Goal: Task Accomplishment & Management: Complete application form

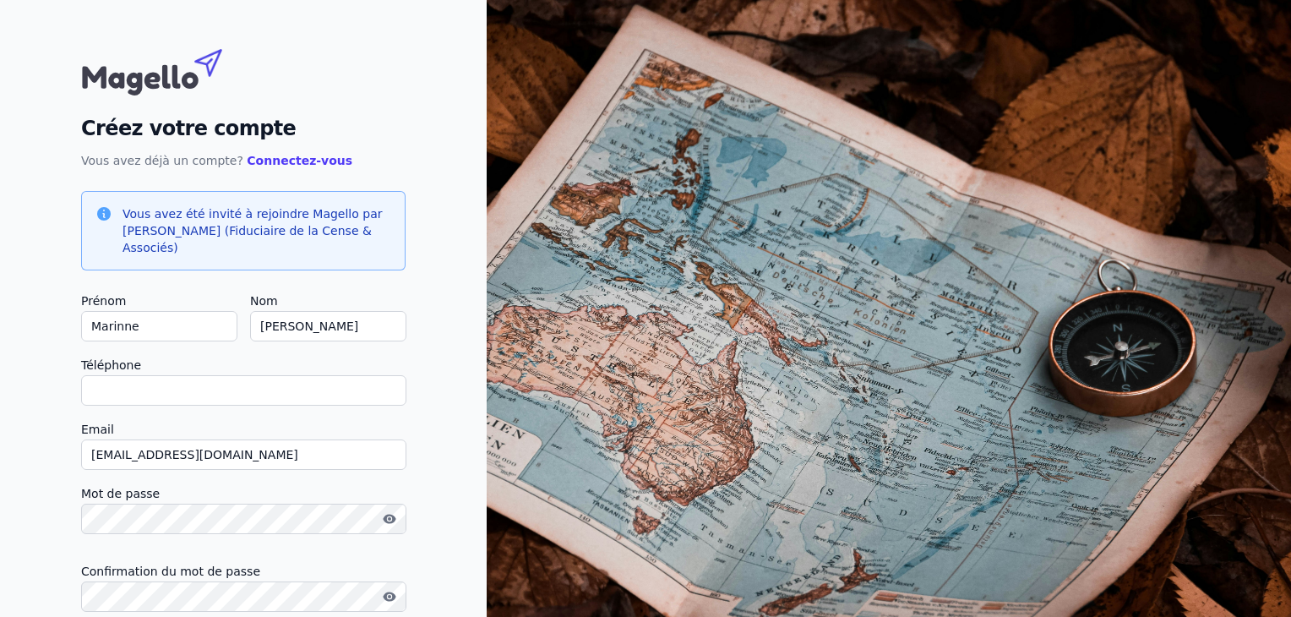
type input "Marinn"
checkbox input "false"
type input "Marine"
click at [114, 386] on input "Téléphone" at bounding box center [243, 390] width 325 height 30
type input "[PHONE_NUMBER]"
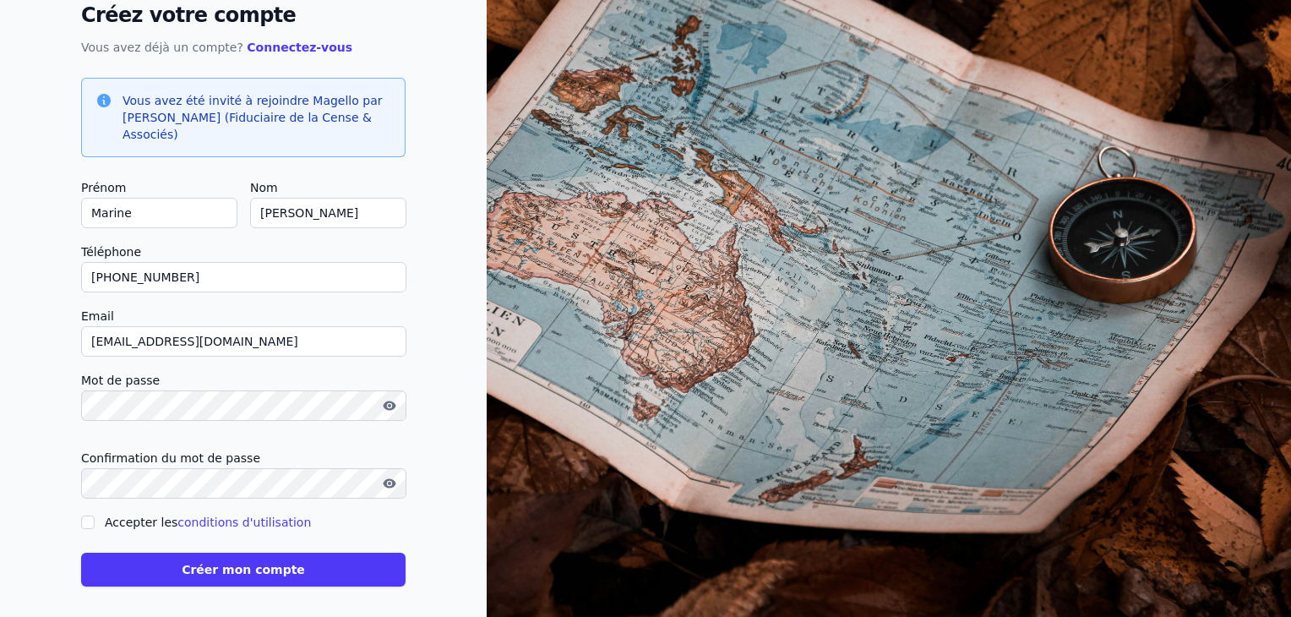
scroll to position [123, 0]
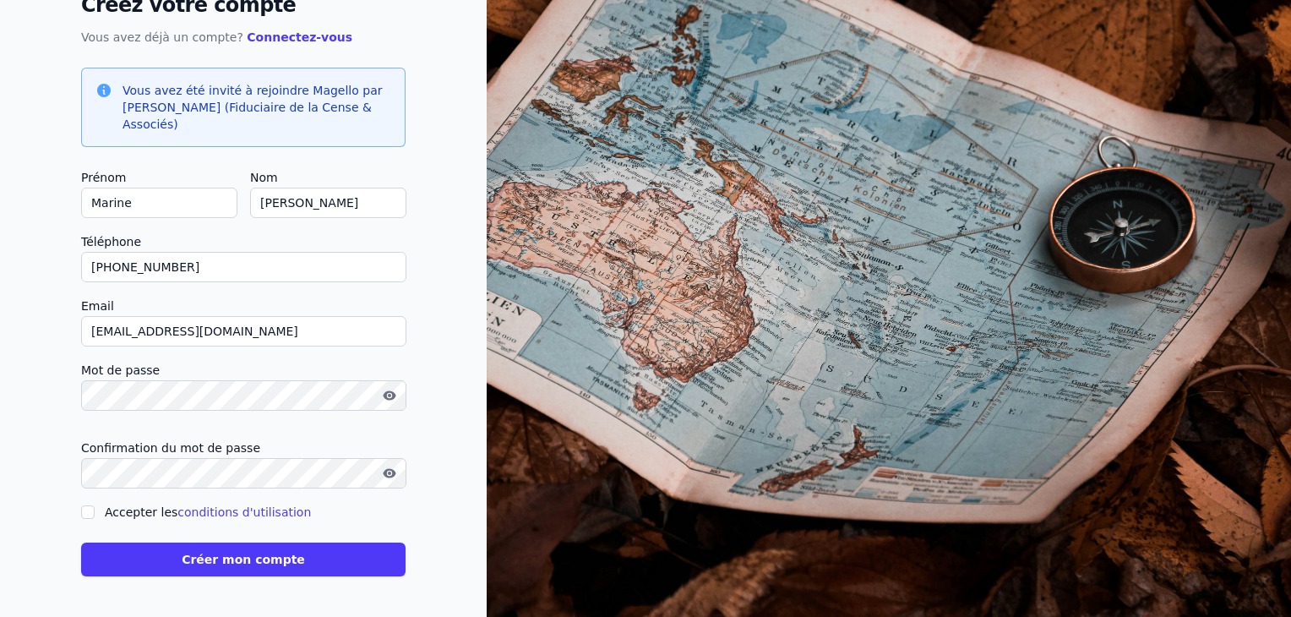
click at [88, 513] on input "Accepter les conditions d'utilisation" at bounding box center [88, 512] width 14 height 14
checkbox input "true"
click at [206, 562] on button "Créer mon compte" at bounding box center [243, 560] width 325 height 34
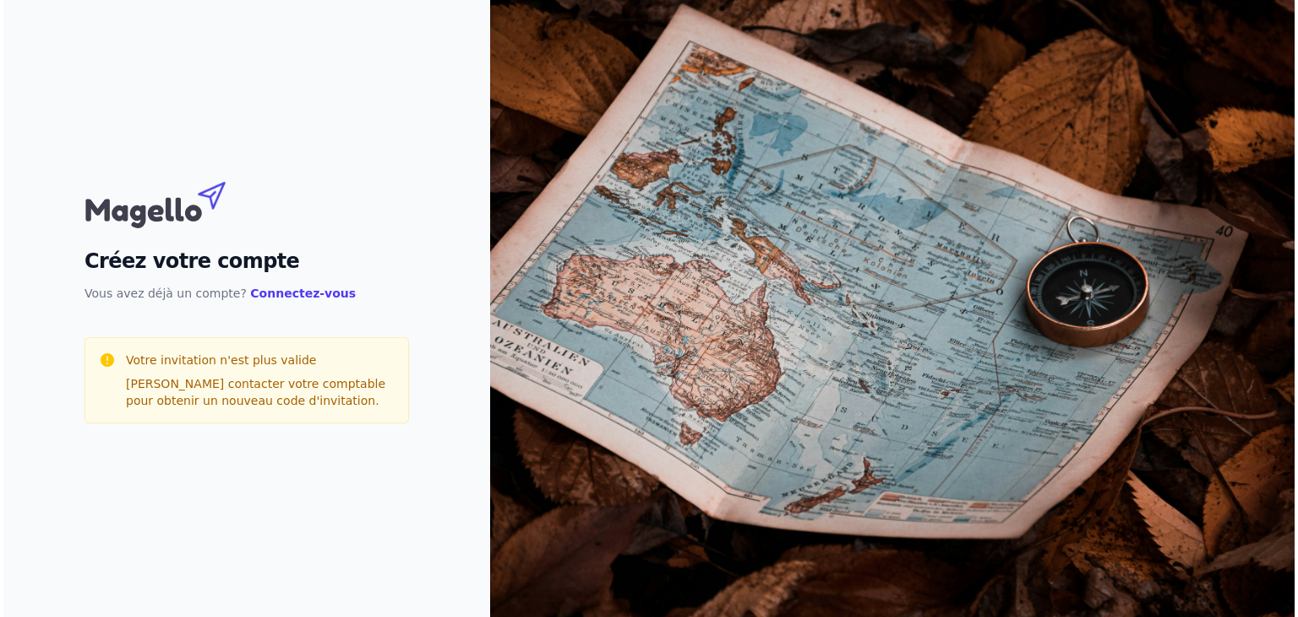
scroll to position [0, 0]
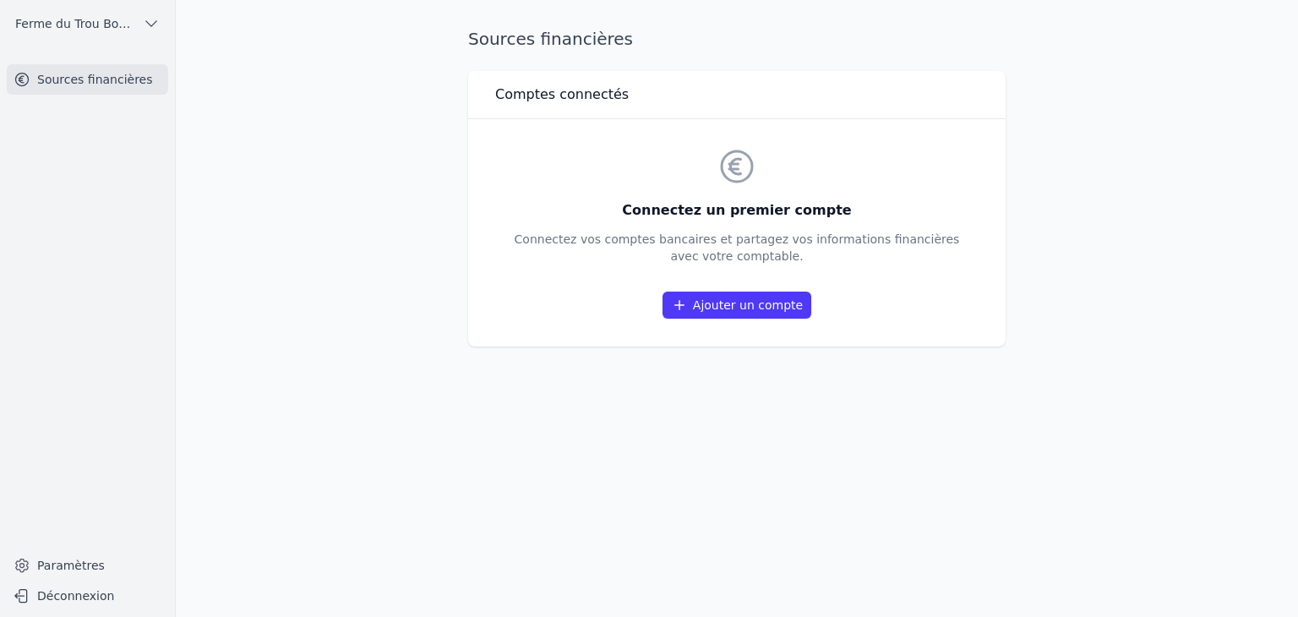
click at [721, 315] on link "Ajouter un compte" at bounding box center [737, 305] width 149 height 27
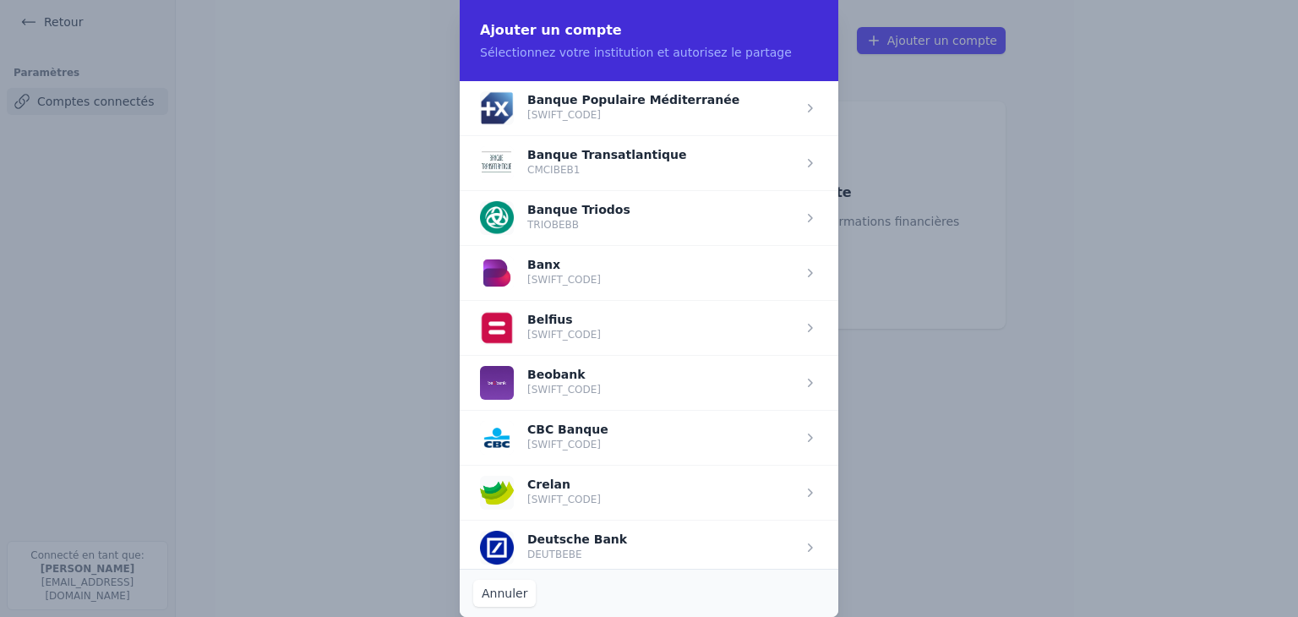
scroll to position [443, 0]
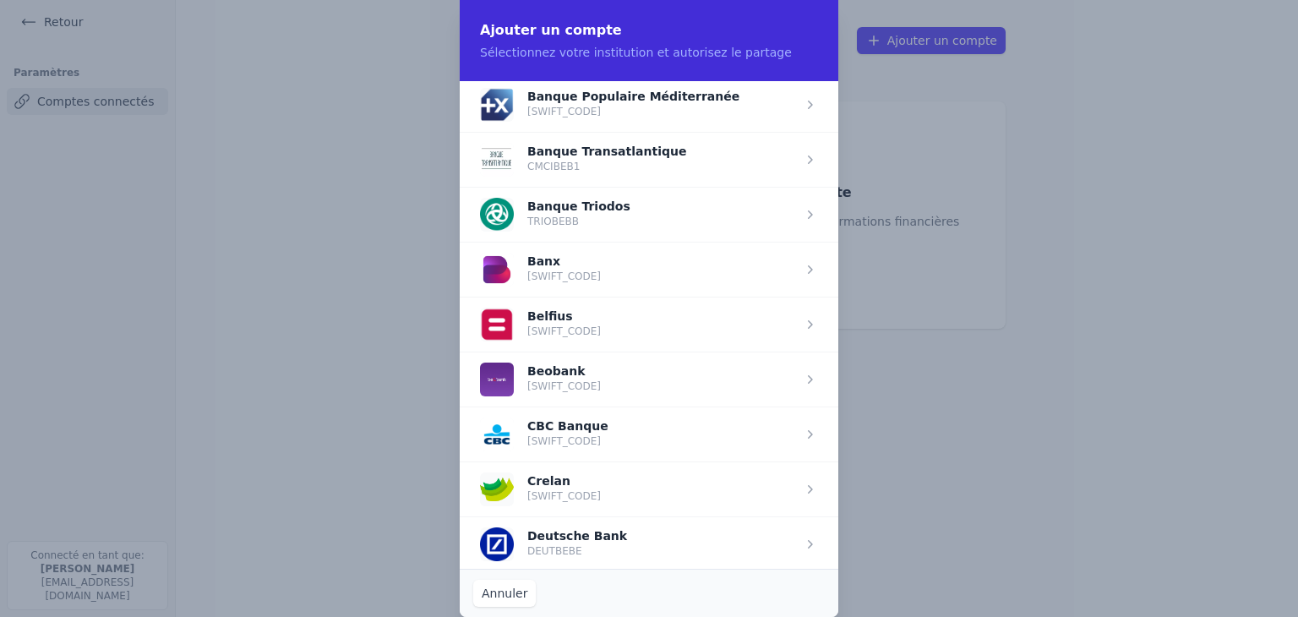
click at [652, 421] on span "button" at bounding box center [649, 433] width 379 height 55
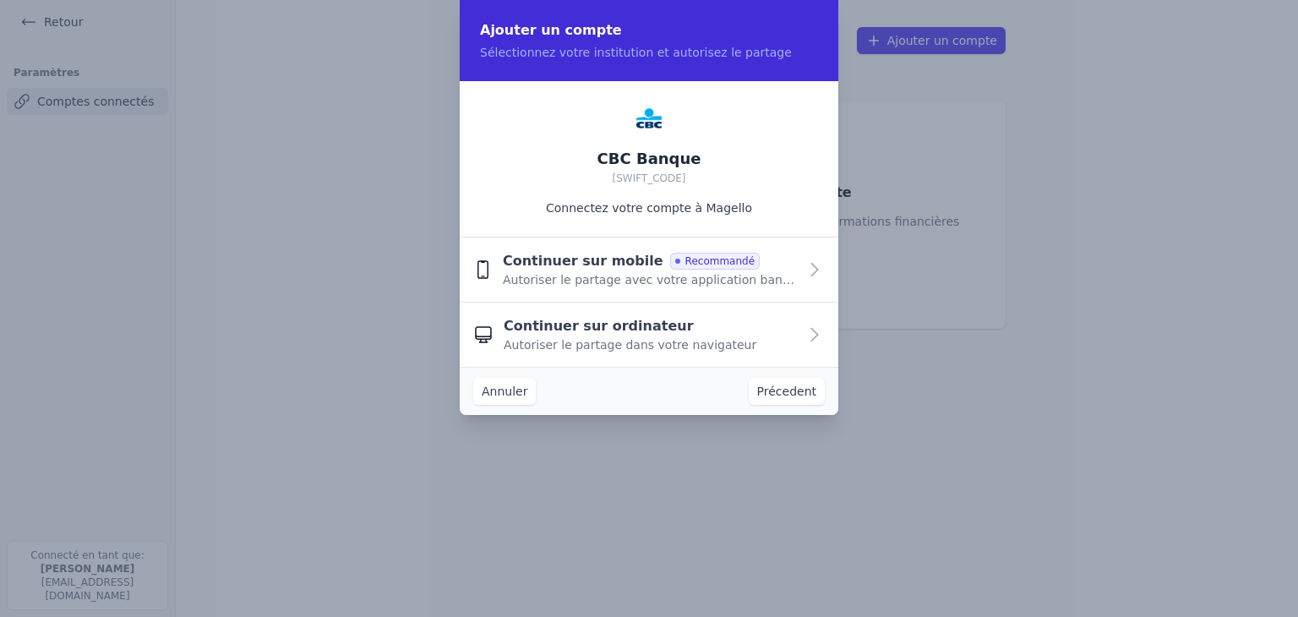
click at [656, 278] on span "Autoriser le partage avec votre application bancaire" at bounding box center [650, 279] width 295 height 17
